Goal: Task Accomplishment & Management: Complete application form

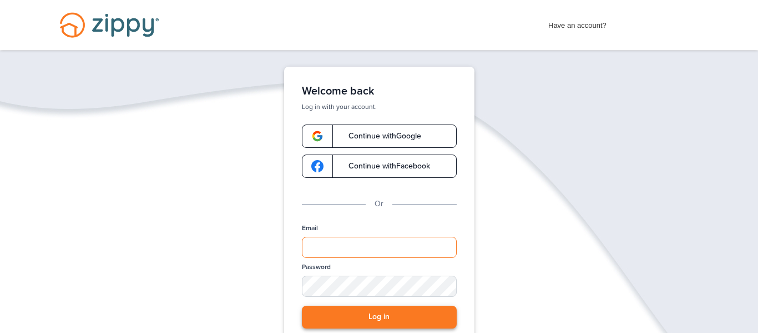
type input "**********"
click at [359, 310] on button "Log in" at bounding box center [379, 316] width 155 height 23
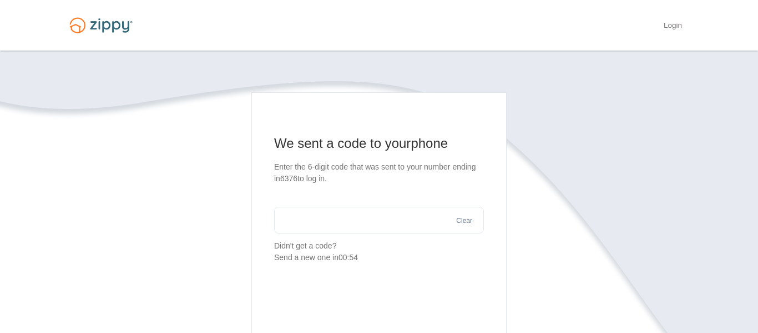
click at [384, 207] on input "text" at bounding box center [379, 220] width 210 height 27
click at [393, 223] on input "text" at bounding box center [379, 220] width 210 height 27
type input "******"
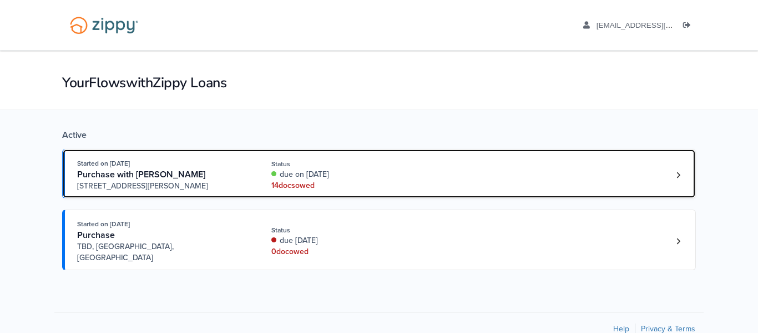
click at [320, 187] on div "14 doc s owed" at bounding box center [345, 185] width 148 height 11
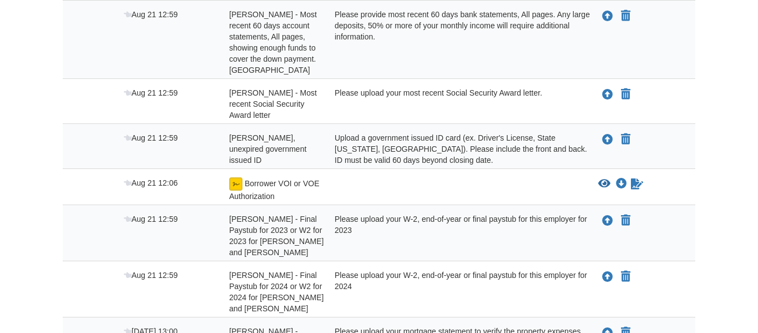
scroll to position [266, 0]
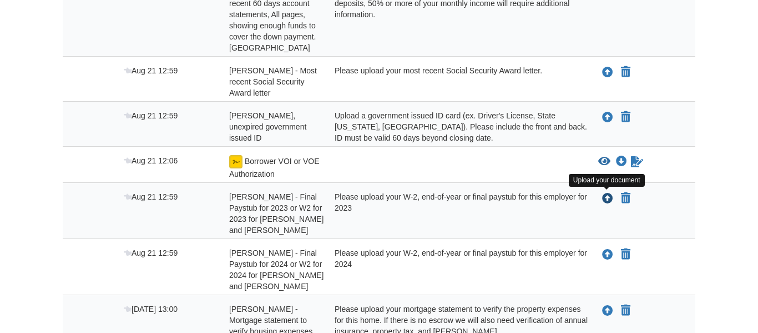
click at [610, 198] on icon "Upload Christy Barron - Final Paystub for 2023 or W2 for 2023 for Baylor Scott …" at bounding box center [607, 198] width 11 height 11
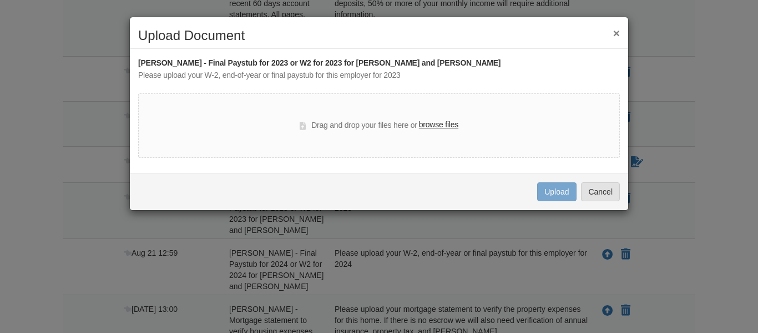
click at [441, 125] on label "browse files" at bounding box center [438, 125] width 39 height 12
click at [0, 0] on input "browse files" at bounding box center [0, 0] width 0 height 0
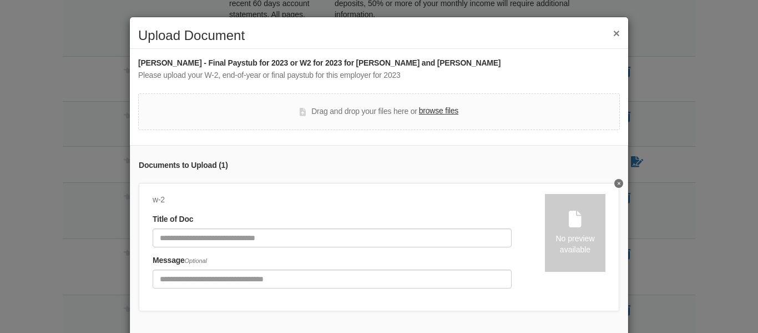
click at [438, 112] on label "browse files" at bounding box center [438, 111] width 39 height 12
click at [0, 0] on input "browse files" at bounding box center [0, 0] width 0 height 0
click at [570, 231] on div "No preview available" at bounding box center [575, 233] width 61 height 78
click at [303, 110] on icon at bounding box center [303, 112] width 6 height 8
click at [452, 110] on label "browse files" at bounding box center [438, 111] width 39 height 12
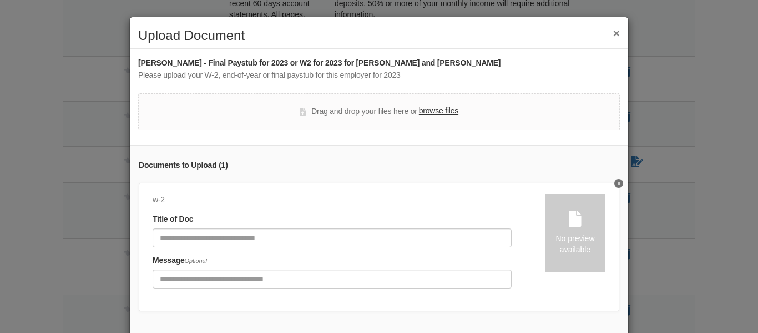
click at [0, 0] on input "browse files" at bounding box center [0, 0] width 0 height 0
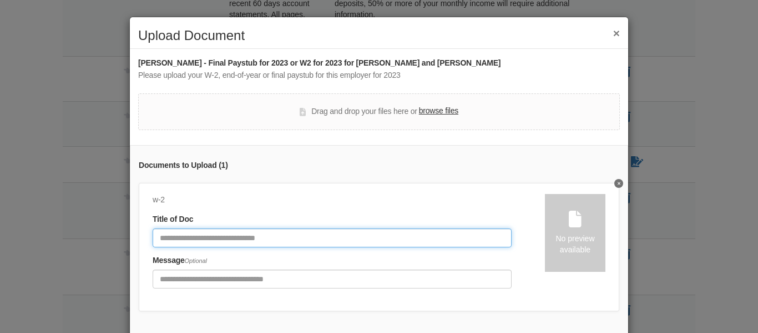
click at [293, 235] on input "Document Title" at bounding box center [332, 237] width 359 height 19
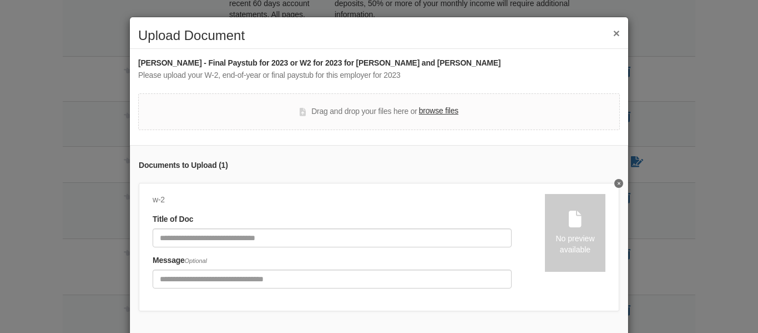
click at [626, 150] on div "Documents to Upload ( 1 ) w-2 Title of Doc Message Optional No preview available" at bounding box center [379, 241] width 499 height 192
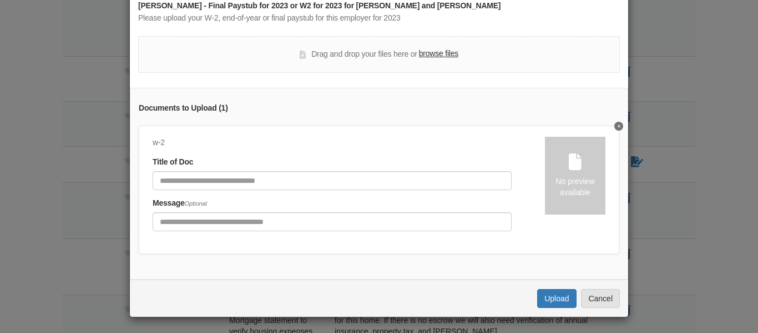
scroll to position [58, 0]
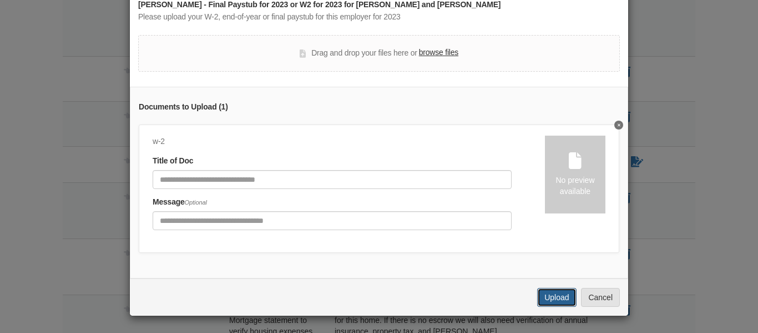
click at [549, 300] on button "Upload" at bounding box center [556, 297] width 39 height 19
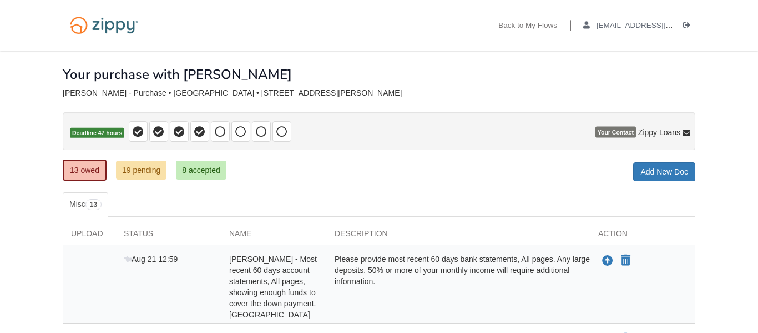
scroll to position [266, 0]
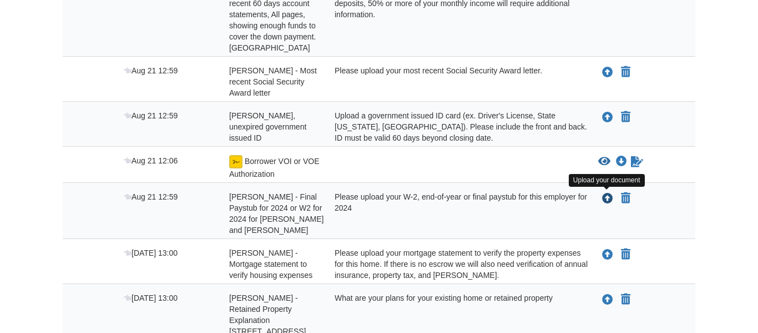
click at [610, 199] on icon "Upload Christy Barron - Final Paystub for 2024 or W2 for 2024 for Baylor Scott …" at bounding box center [607, 198] width 11 height 11
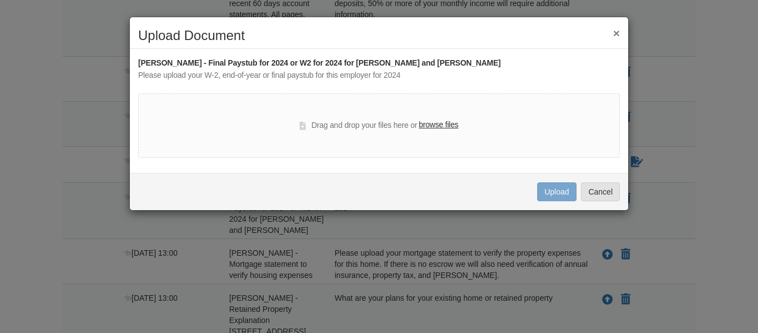
click at [457, 126] on label "browse files" at bounding box center [438, 125] width 39 height 12
click at [0, 0] on input "browse files" at bounding box center [0, 0] width 0 height 0
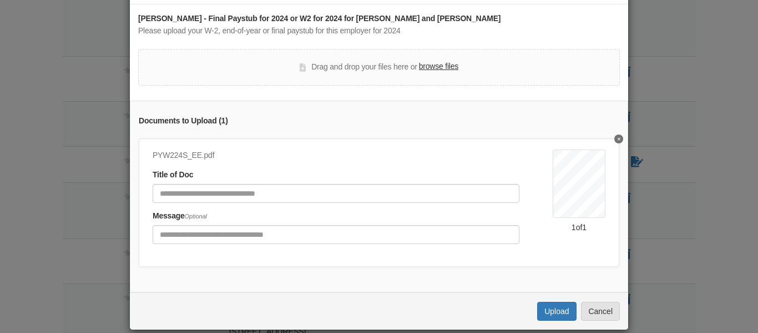
scroll to position [58, 0]
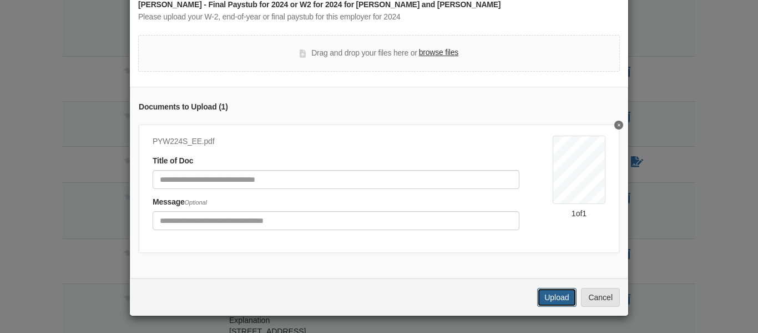
click at [562, 300] on button "Upload" at bounding box center [556, 297] width 39 height 19
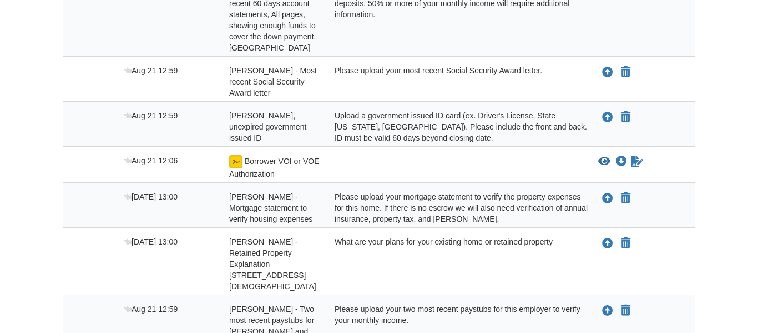
scroll to position [266, 0]
click at [608, 305] on icon "Upload Christy Barron - Two most recent paystubs for Baylor Scott and White" at bounding box center [607, 310] width 11 height 11
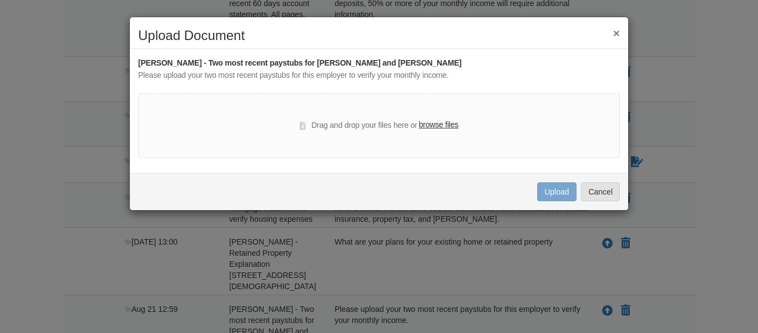
click at [445, 123] on label "browse files" at bounding box center [438, 125] width 39 height 12
click at [0, 0] on input "browse files" at bounding box center [0, 0] width 0 height 0
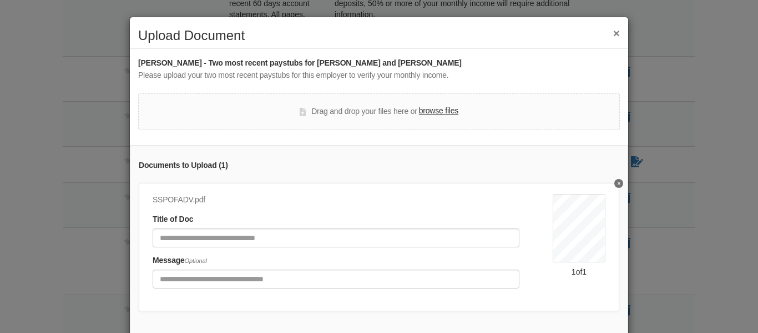
click at [443, 111] on label "browse files" at bounding box center [438, 111] width 39 height 12
click at [0, 0] on input "browse files" at bounding box center [0, 0] width 0 height 0
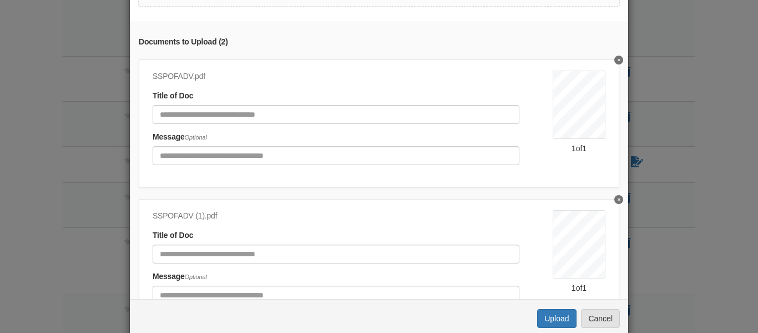
scroll to position [144, 0]
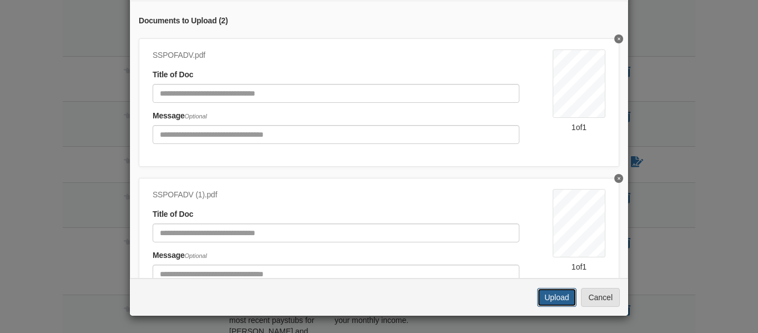
click at [552, 298] on button "Upload" at bounding box center [556, 297] width 39 height 19
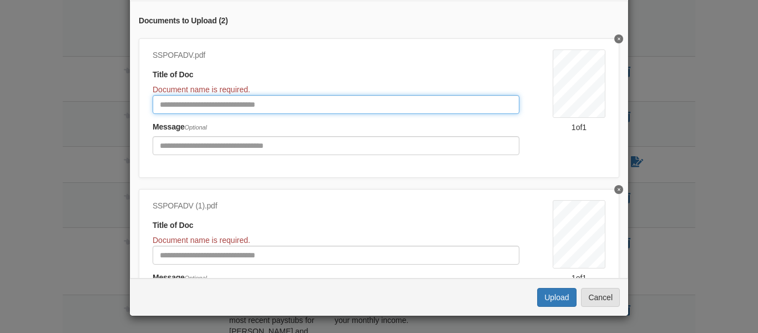
click at [366, 105] on input "Document Title" at bounding box center [336, 104] width 367 height 19
type input "********"
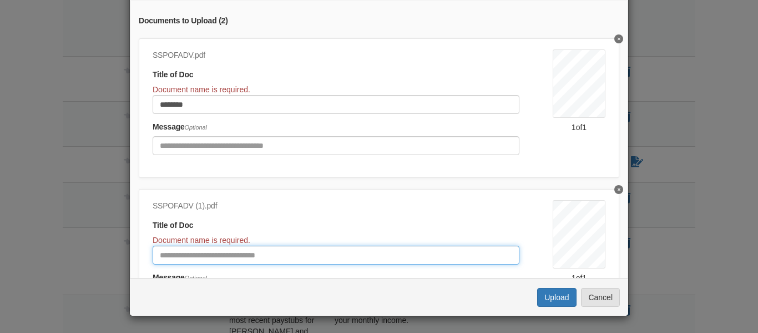
click at [394, 259] on input "Document Title" at bounding box center [336, 254] width 367 height 19
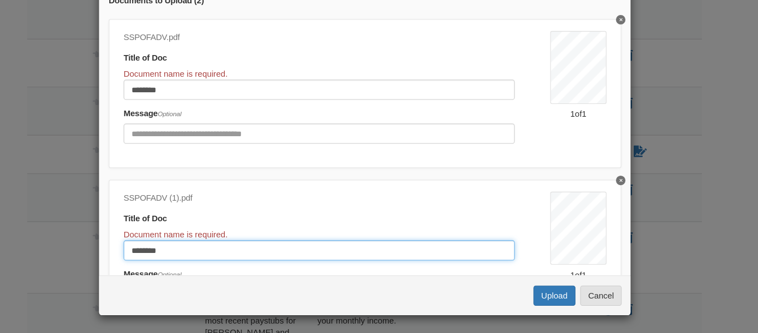
scroll to position [265, 0]
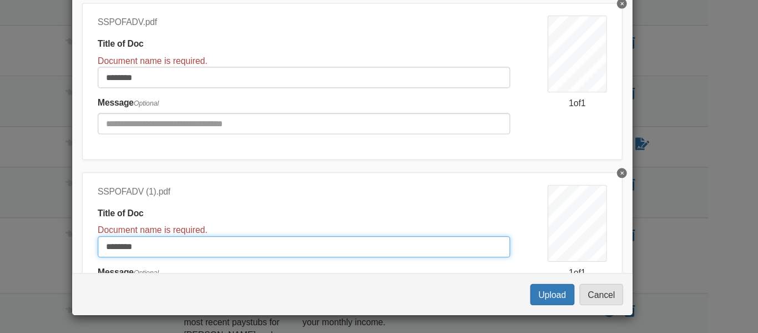
type input "********"
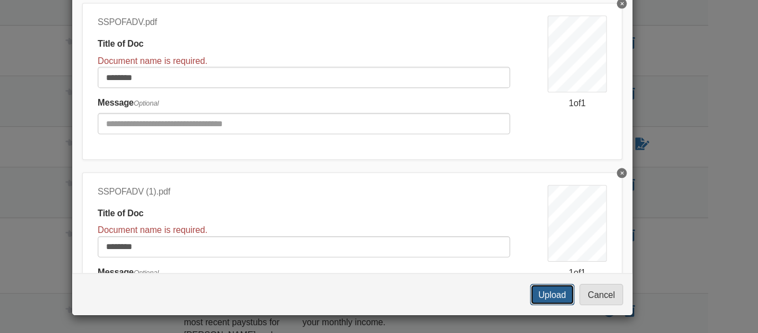
click at [552, 300] on button "Upload" at bounding box center [556, 297] width 39 height 19
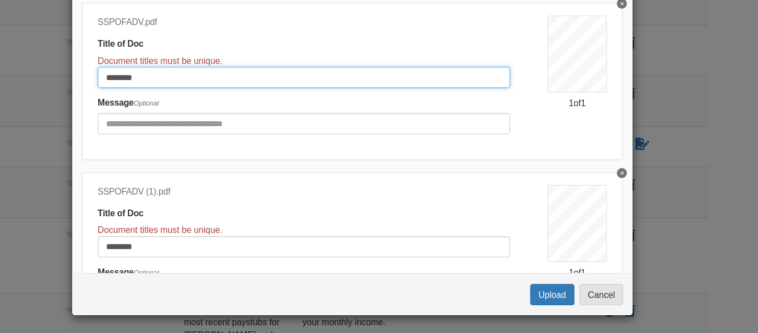
click at [237, 103] on input "********" at bounding box center [336, 104] width 367 height 19
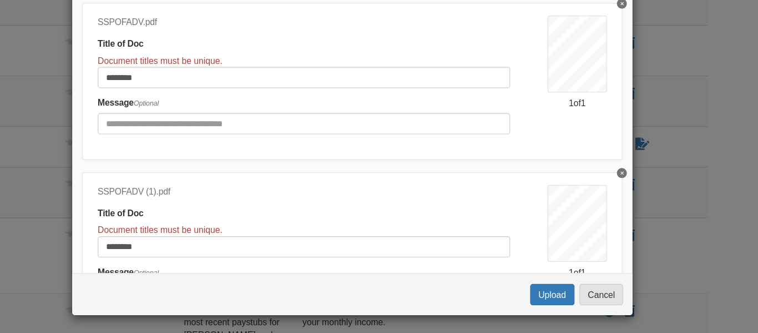
click at [739, 154] on div "× Upload Document Christy Barron - Two most recent paystubs for Baylor Scott an…" at bounding box center [379, 166] width 758 height 333
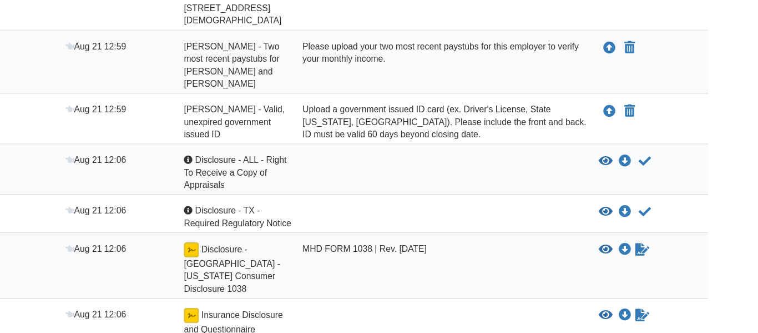
scroll to position [531, 0]
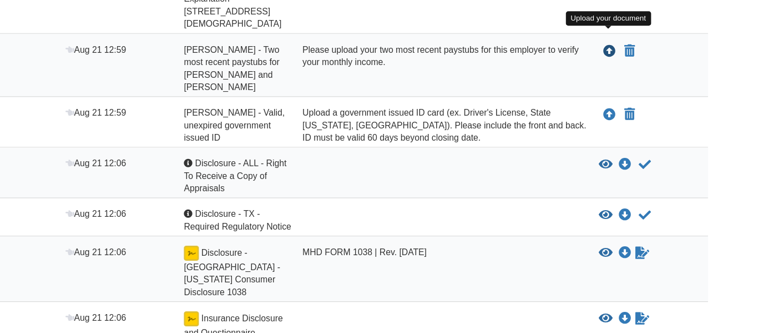
click at [609, 41] on icon "Upload Christy Barron - Two most recent paystubs for Baylor Scott and White" at bounding box center [607, 46] width 11 height 11
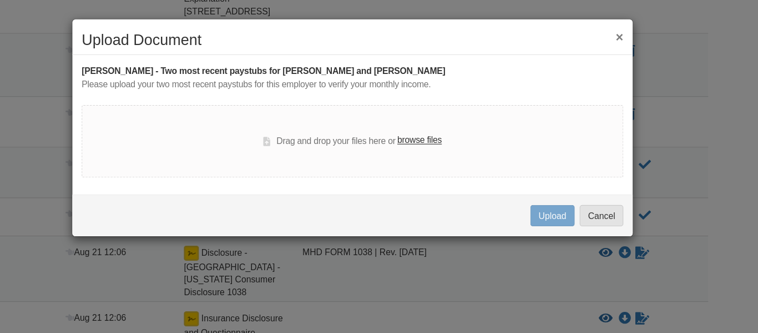
click at [447, 123] on label "browse files" at bounding box center [438, 125] width 39 height 12
click at [0, 0] on input "browse files" at bounding box center [0, 0] width 0 height 0
click at [454, 123] on label "browse files" at bounding box center [438, 125] width 39 height 12
click at [0, 0] on input "browse files" at bounding box center [0, 0] width 0 height 0
click at [613, 32] on button "×" at bounding box center [616, 33] width 7 height 12
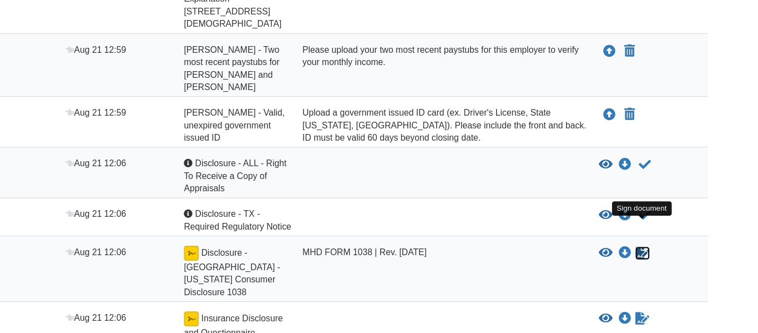
click at [635, 219] on icon "Sign Form" at bounding box center [637, 224] width 12 height 11
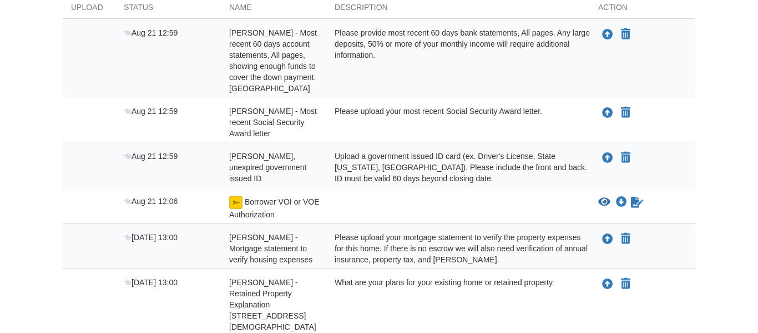
scroll to position [263, 0]
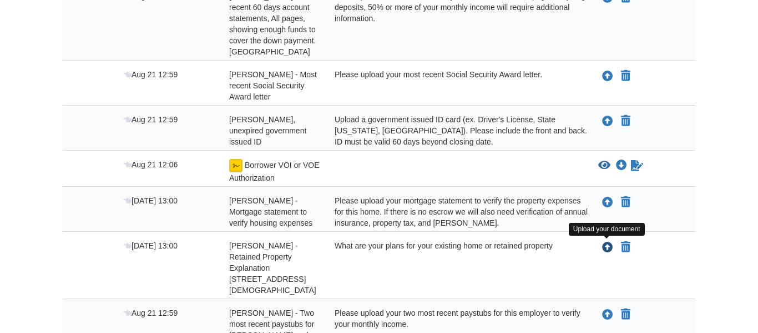
click at [606, 251] on icon "Upload Christy Barron - Retained Property Explanation 901 E Young Ave Temple TX…" at bounding box center [607, 247] width 11 height 11
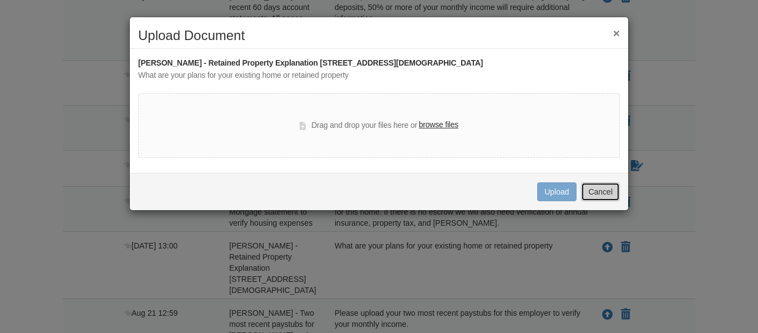
click at [601, 197] on button "Cancel" at bounding box center [600, 191] width 39 height 19
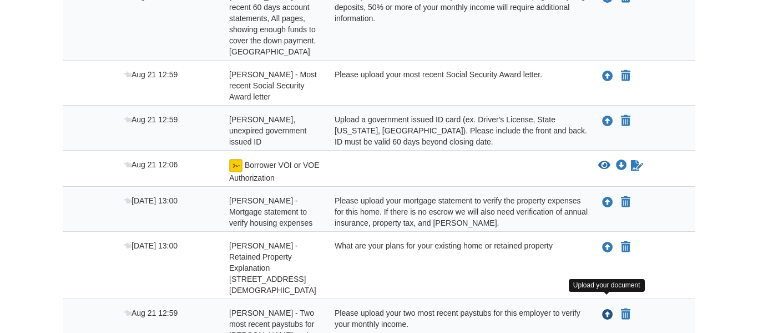
click at [608, 309] on icon "Upload Christy Barron - Two most recent paystubs for Baylor Scott and White" at bounding box center [607, 314] width 11 height 11
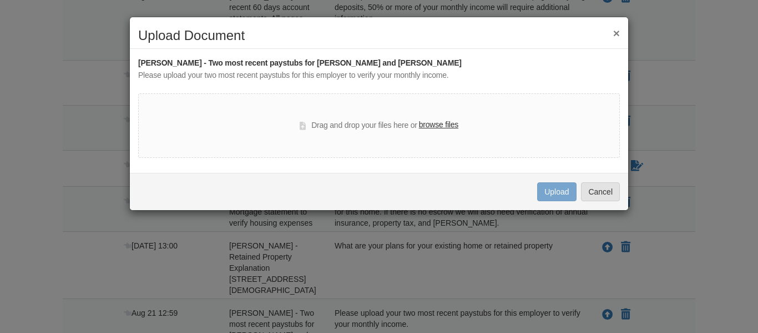
click at [618, 33] on button "×" at bounding box center [616, 33] width 7 height 12
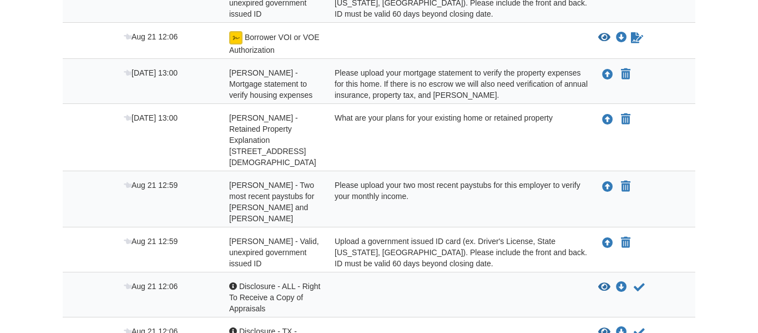
scroll to position [411, 0]
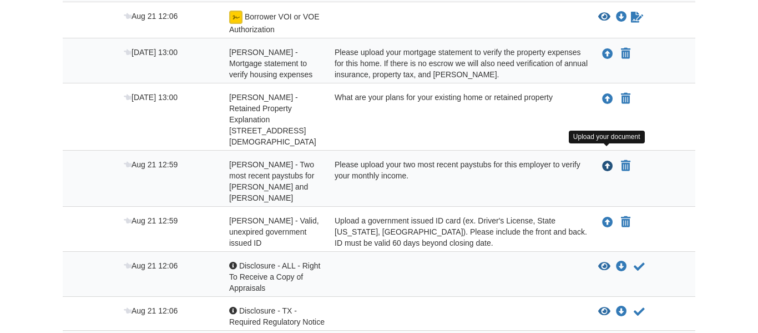
click at [610, 161] on icon "Upload Christy Barron - Two most recent paystubs for Baylor Scott and White" at bounding box center [607, 166] width 11 height 11
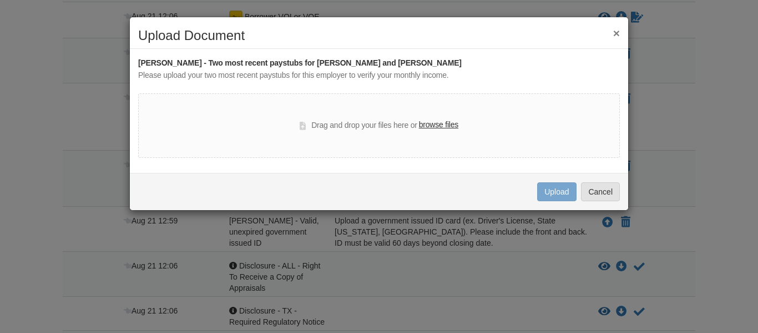
click at [447, 127] on label "browse files" at bounding box center [438, 125] width 39 height 12
click at [0, 0] on input "browse files" at bounding box center [0, 0] width 0 height 0
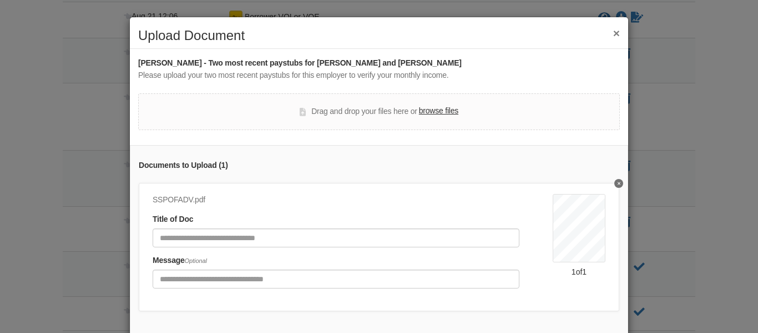
click at [622, 183] on button "Delete undefined" at bounding box center [619, 183] width 9 height 9
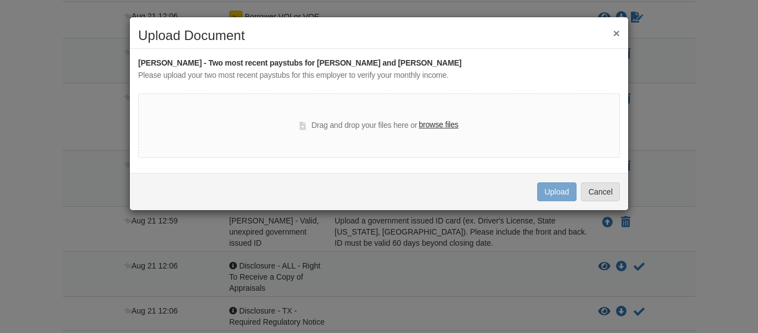
click at [617, 35] on button "×" at bounding box center [616, 33] width 7 height 12
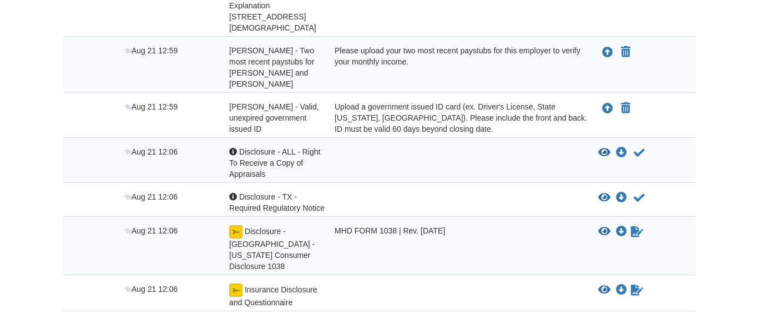
scroll to position [529, 0]
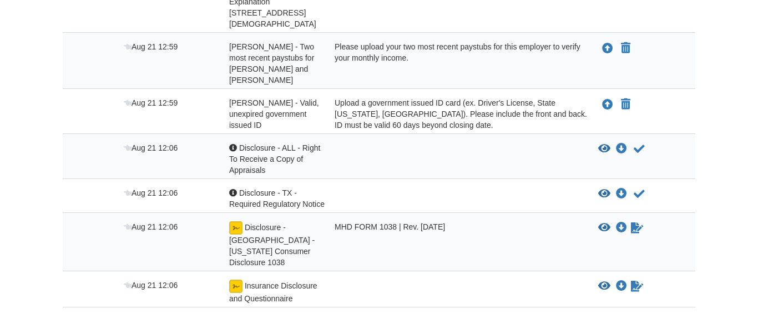
drag, startPoint x: 758, startPoint y: 172, endPoint x: 756, endPoint y: 204, distance: 31.7
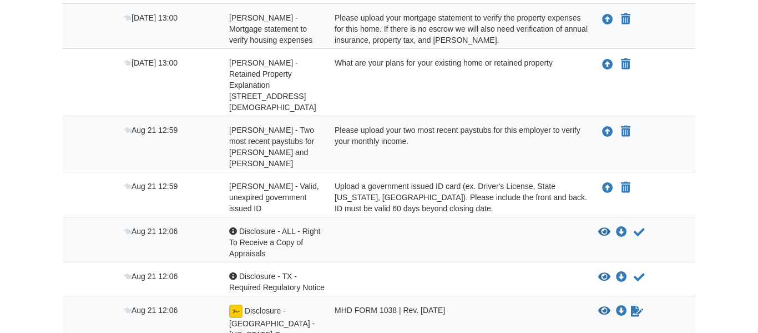
scroll to position [439, 0]
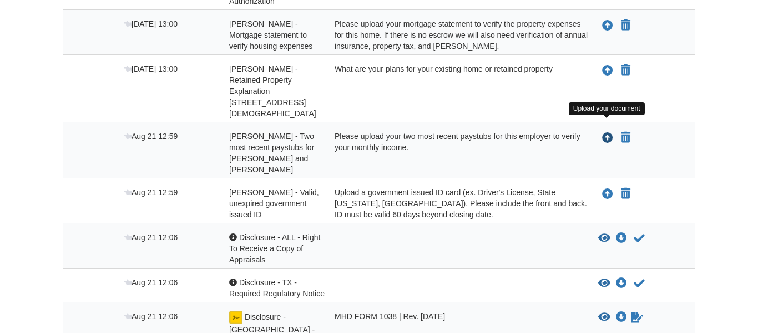
click at [604, 133] on icon "Upload Christy Barron - Two most recent paystubs for Baylor Scott and White" at bounding box center [607, 138] width 11 height 11
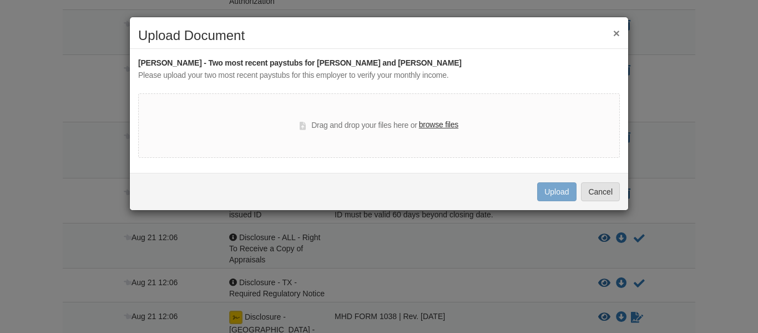
click at [430, 123] on label "browse files" at bounding box center [438, 125] width 39 height 12
click at [0, 0] on input "browse files" at bounding box center [0, 0] width 0 height 0
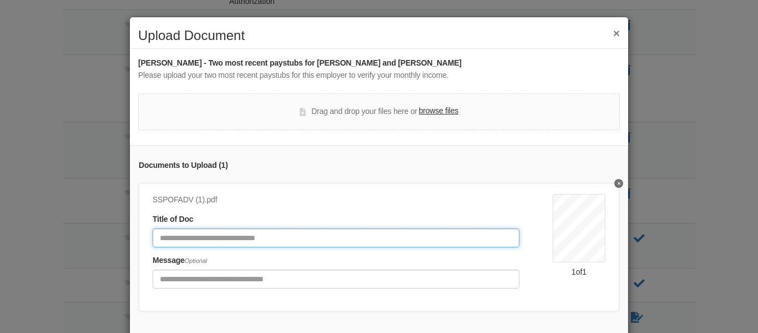
click at [310, 237] on input "Document Title" at bounding box center [336, 237] width 367 height 19
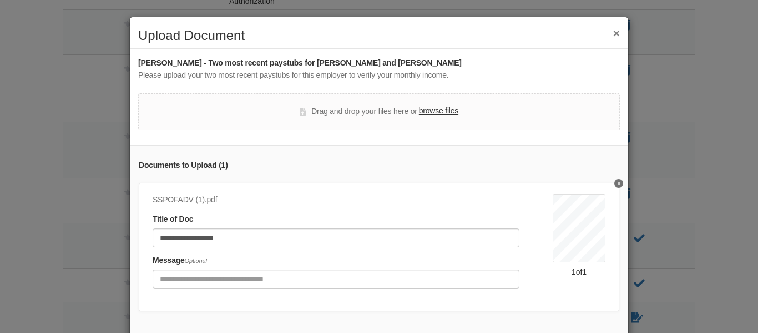
click at [277, 248] on div "**********" at bounding box center [353, 245] width 400 height 102
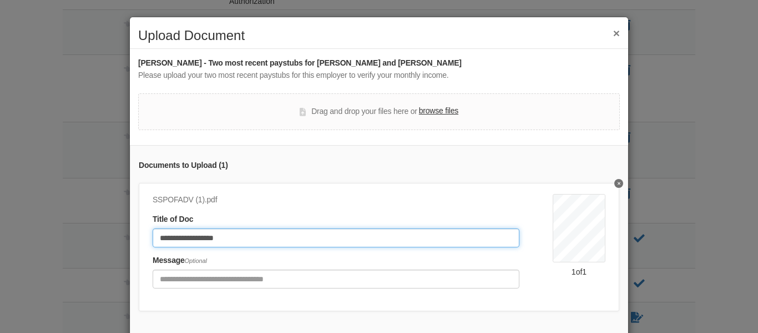
click at [273, 238] on input "**********" at bounding box center [336, 237] width 367 height 19
type input "**********"
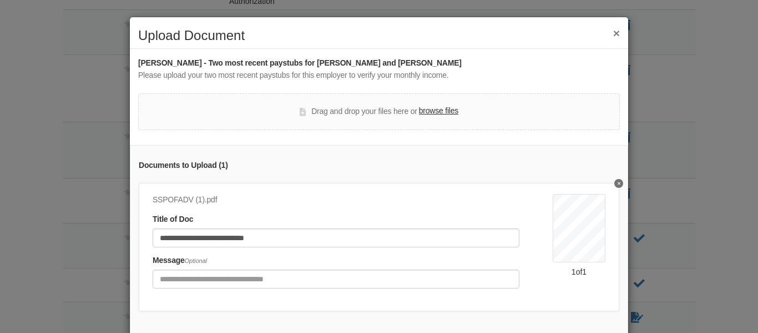
click at [442, 111] on label "browse files" at bounding box center [438, 111] width 39 height 12
click at [0, 0] on input "browse files" at bounding box center [0, 0] width 0 height 0
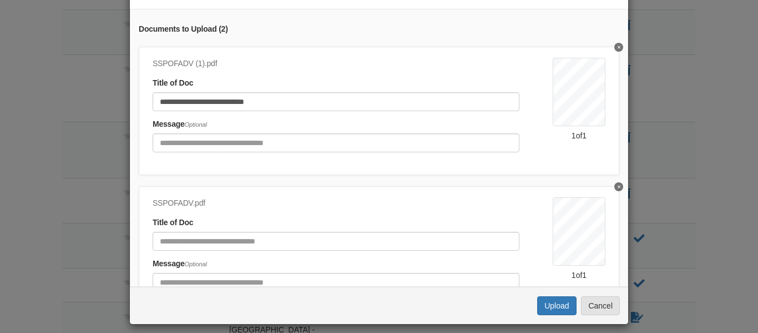
scroll to position [144, 0]
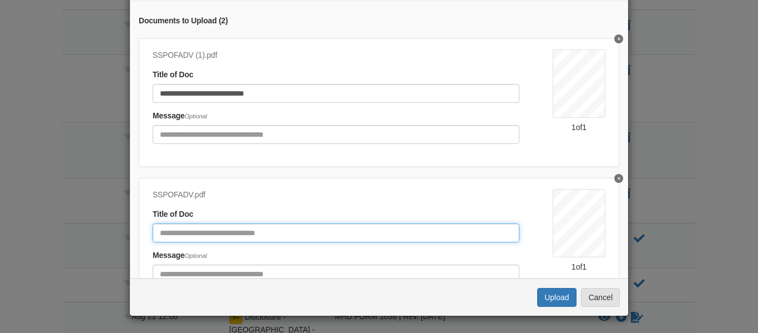
click at [326, 231] on input "Document Title" at bounding box center [336, 232] width 367 height 19
type input "**********"
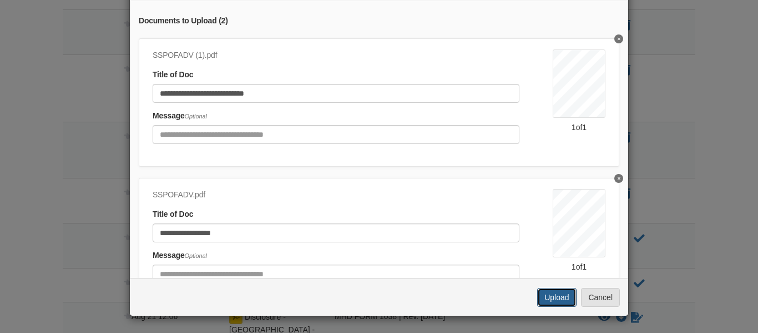
click at [569, 303] on button "Upload" at bounding box center [556, 297] width 39 height 19
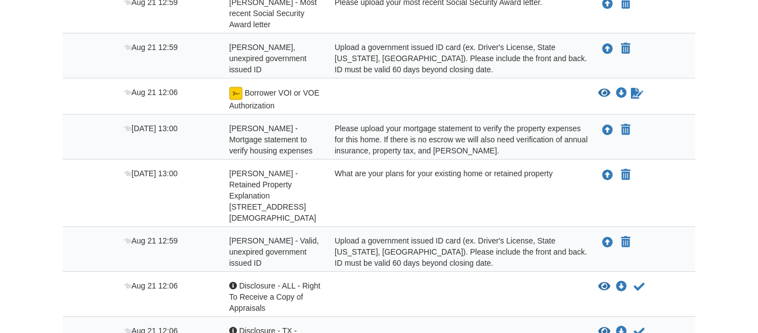
scroll to position [333, 0]
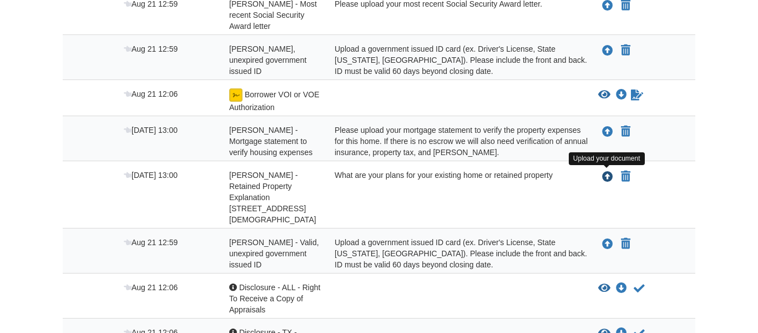
click at [606, 177] on icon "Upload Christy Barron - Retained Property Explanation 901 E Young Ave Temple TX…" at bounding box center [607, 177] width 11 height 11
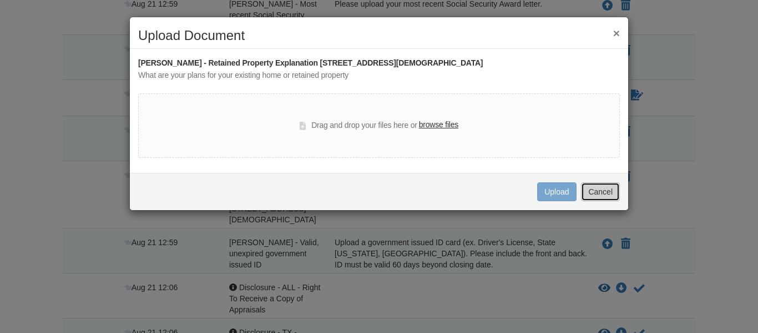
click at [595, 199] on button "Cancel" at bounding box center [600, 191] width 39 height 19
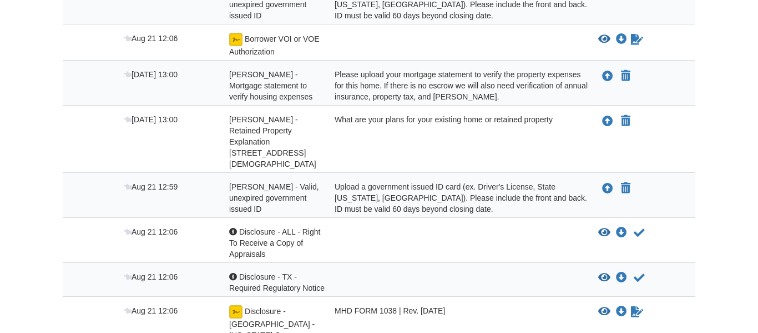
scroll to position [411, 0]
